Goal: Information Seeking & Learning: Learn about a topic

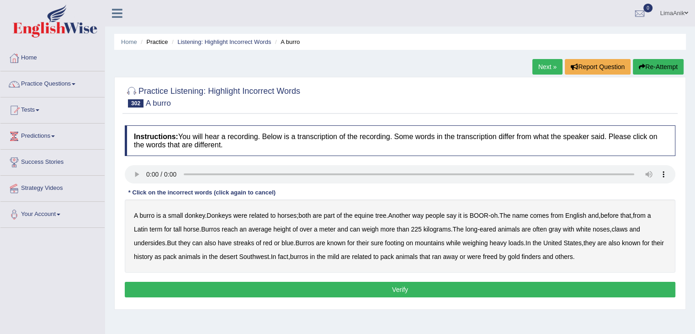
click at [285, 216] on b "horses" at bounding box center [286, 215] width 19 height 7
click at [380, 215] on b "tree" at bounding box center [380, 215] width 11 height 7
click at [577, 216] on b "English" at bounding box center [575, 215] width 21 height 7
click at [626, 228] on b "claws" at bounding box center [619, 228] width 16 height 7
click at [247, 239] on b "streaks" at bounding box center [244, 242] width 21 height 7
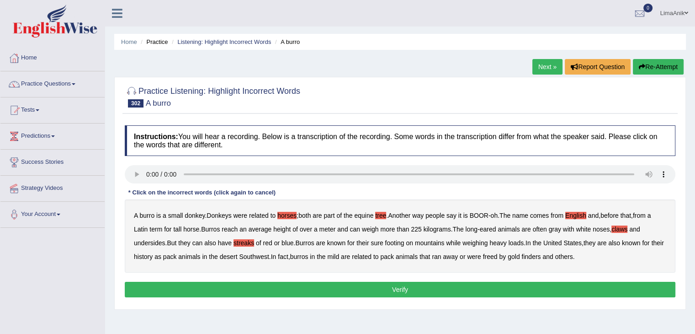
click at [470, 245] on b "weighing" at bounding box center [474, 242] width 25 height 7
click at [615, 245] on b "also" at bounding box center [614, 242] width 12 height 7
click at [339, 257] on b "mild" at bounding box center [333, 256] width 12 height 7
click at [406, 290] on button "Verify" at bounding box center [400, 289] width 551 height 16
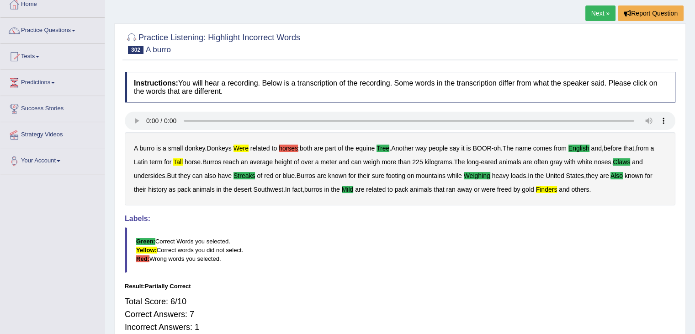
scroll to position [73, 0]
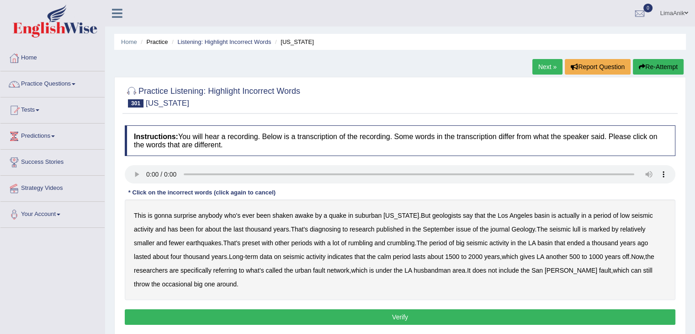
click at [310, 228] on b "diagnosing" at bounding box center [325, 228] width 31 height 7
click at [242, 245] on b "preset" at bounding box center [251, 242] width 18 height 7
click at [377, 257] on b "calm" at bounding box center [384, 256] width 14 height 7
click at [387, 316] on button "Verify" at bounding box center [400, 317] width 551 height 16
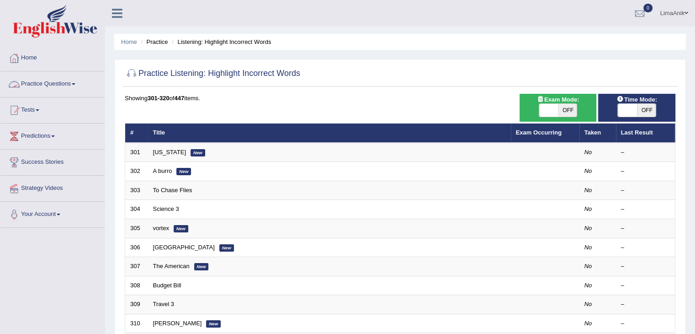
click at [44, 87] on link "Practice Questions" at bounding box center [52, 82] width 104 height 23
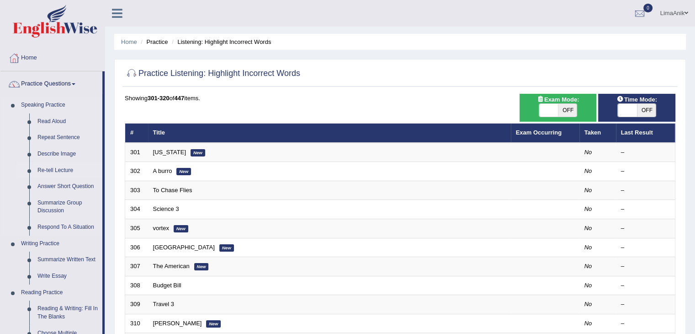
click at [58, 166] on link "Re-tell Lecture" at bounding box center [67, 170] width 69 height 16
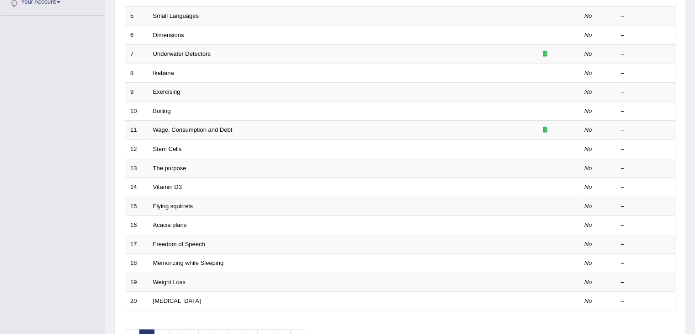
scroll to position [269, 0]
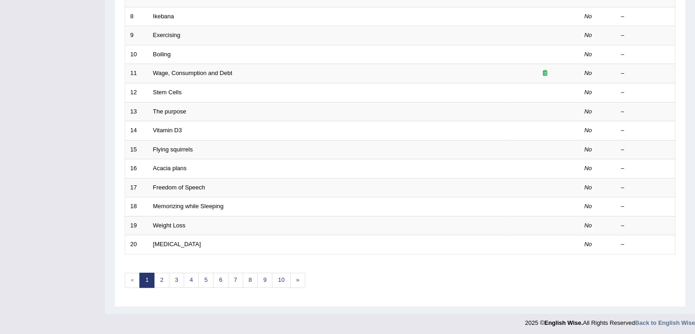
click at [275, 277] on link "10" at bounding box center [281, 279] width 18 height 15
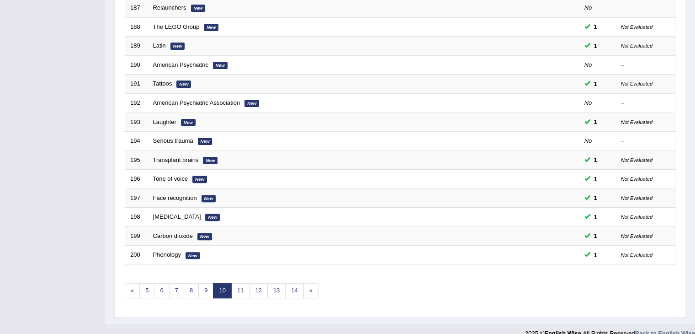
scroll to position [269, 0]
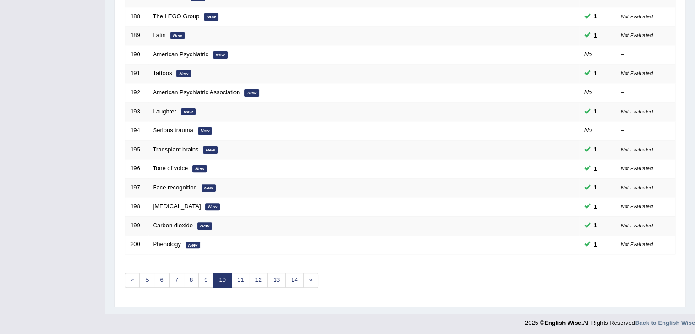
drag, startPoint x: 0, startPoint y: 0, endPoint x: 701, endPoint y: 304, distance: 764.4
click at [272, 281] on link "13" at bounding box center [276, 279] width 18 height 15
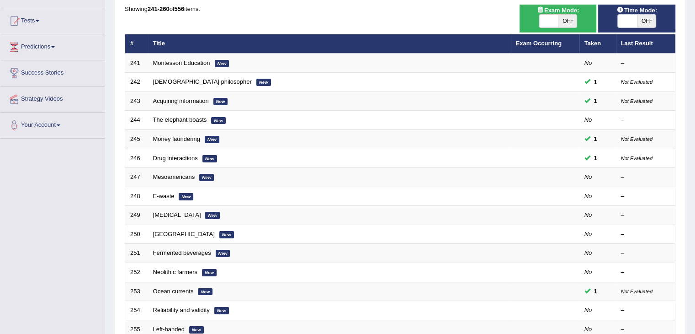
scroll to position [269, 0]
